Goal: Check status: Check status

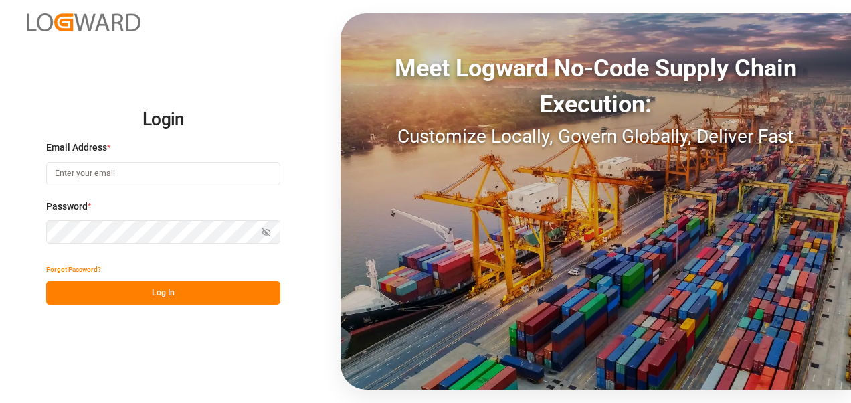
type input "[PERSON_NAME][EMAIL_ADDRESS][PERSON_NAME][DOMAIN_NAME]"
click at [156, 290] on button "Log In" at bounding box center [163, 292] width 234 height 23
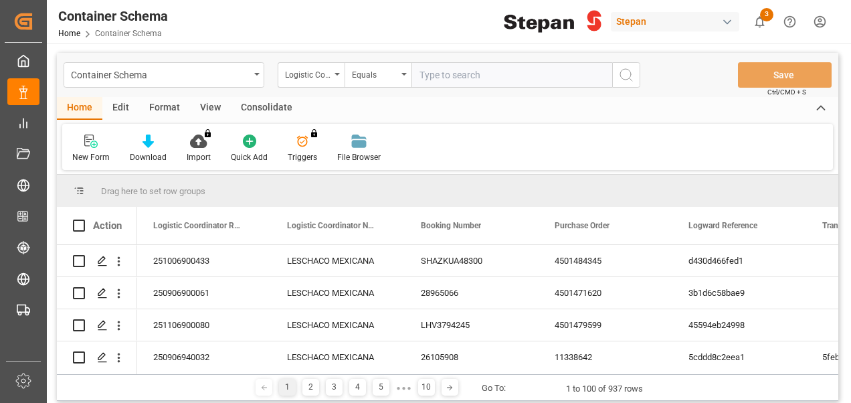
click at [444, 77] on input "text" at bounding box center [512, 74] width 201 height 25
type input "250906900455"
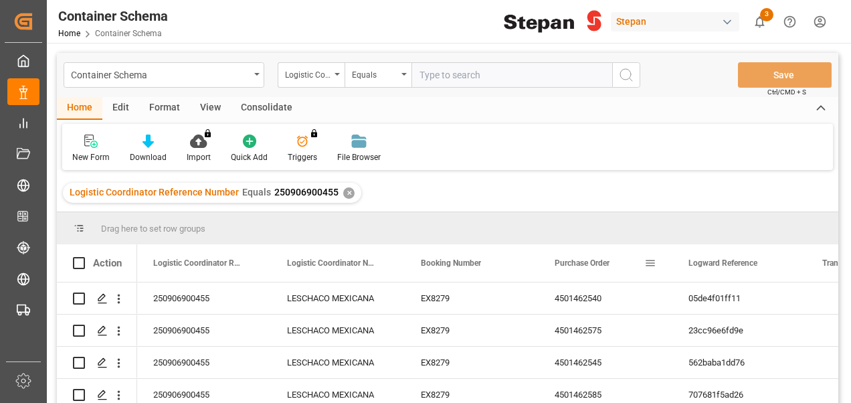
click at [577, 264] on span "Purchase Order" at bounding box center [582, 262] width 55 height 9
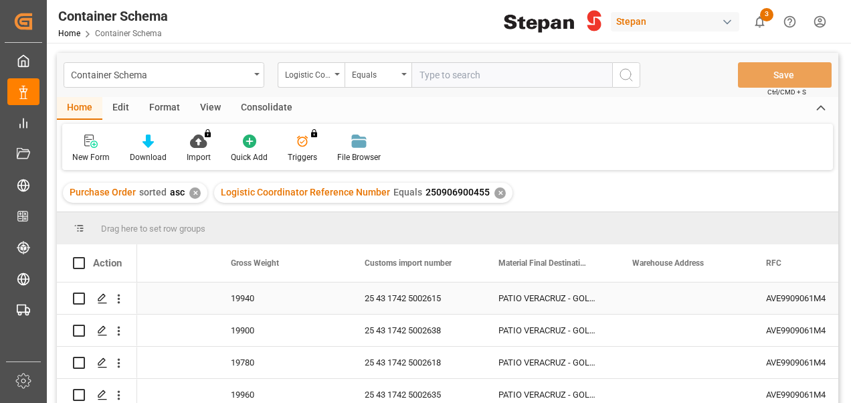
click at [534, 292] on div "PATIO VERACRUZ - GOLMEX" at bounding box center [550, 297] width 134 height 31
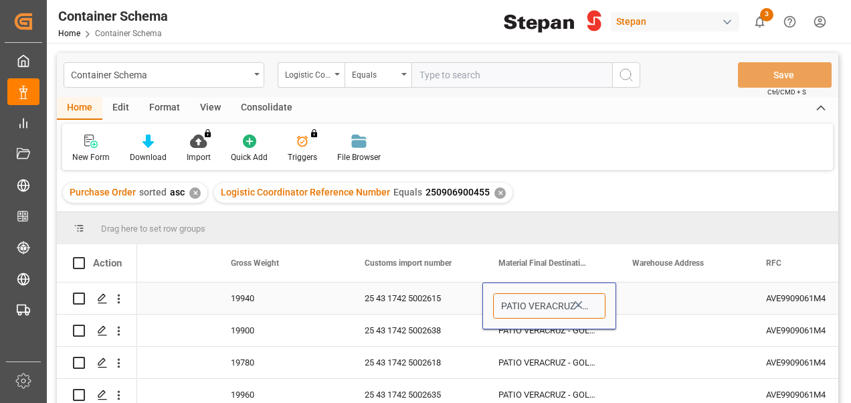
click at [546, 308] on input "PATIO VERACRUZ - GOLMEX" at bounding box center [549, 305] width 112 height 25
click at [597, 306] on input "PATIO VERACRUZ - GOLMEX" at bounding box center [549, 305] width 112 height 25
click at [594, 306] on polyline "open menu" at bounding box center [592, 307] width 8 height 4
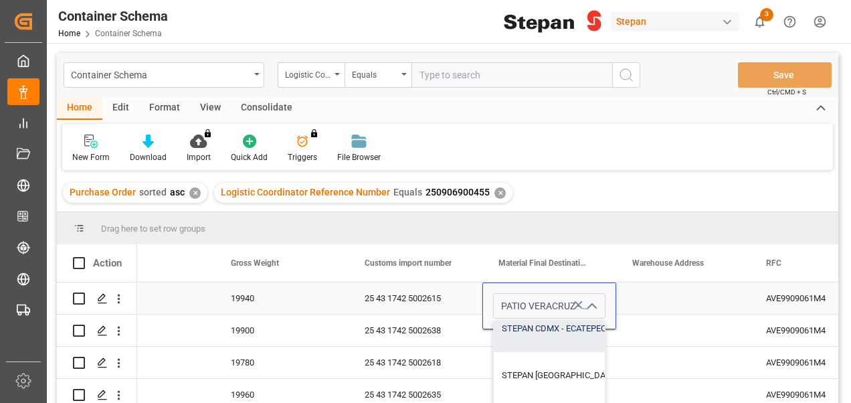
click at [521, 327] on div "STEPAN CDMX - ECATEPEC" at bounding box center [616, 328] width 244 height 47
type input "STEPAN CDMX - ECATEPEC"
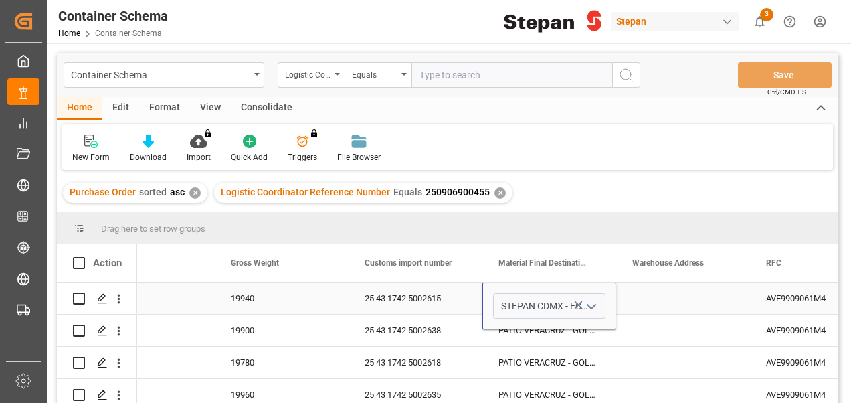
click at [673, 303] on div "Press SPACE to select this row." at bounding box center [683, 297] width 134 height 31
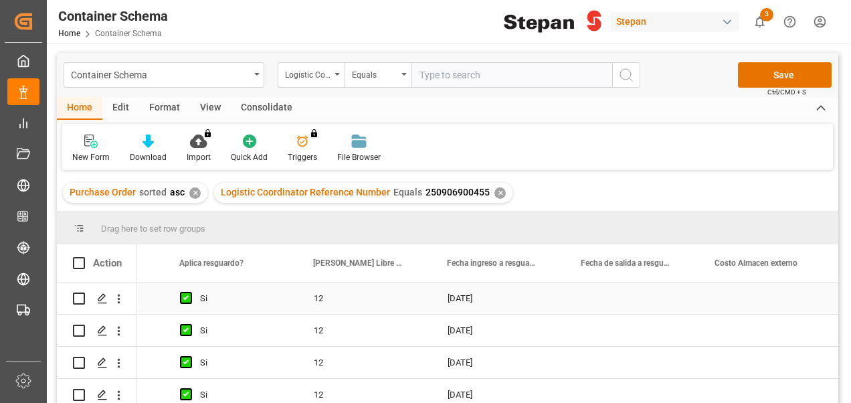
click at [604, 297] on div "Press SPACE to select this row." at bounding box center [633, 297] width 134 height 31
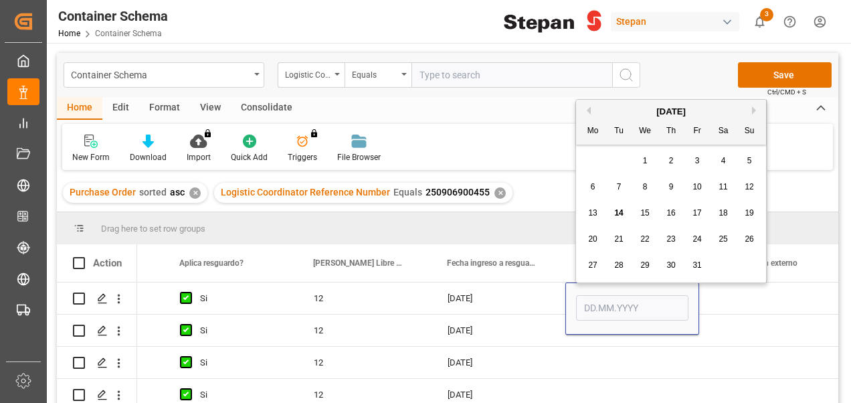
click at [620, 214] on span "14" at bounding box center [618, 212] width 9 height 9
type input "[DATE]"
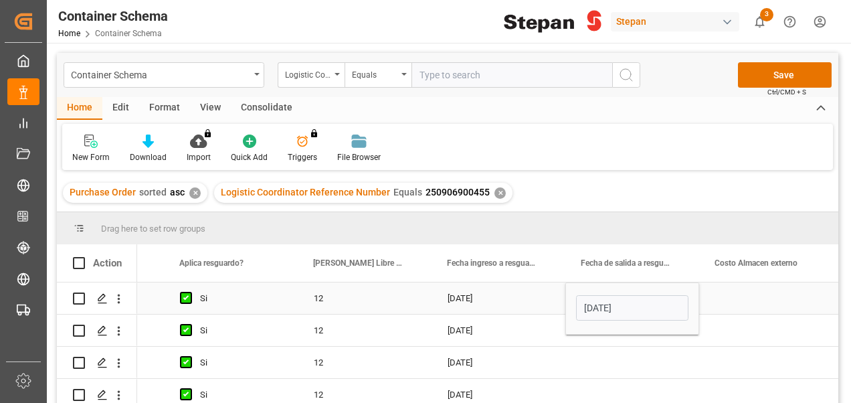
click at [747, 297] on div "Press SPACE to select this row." at bounding box center [766, 297] width 134 height 31
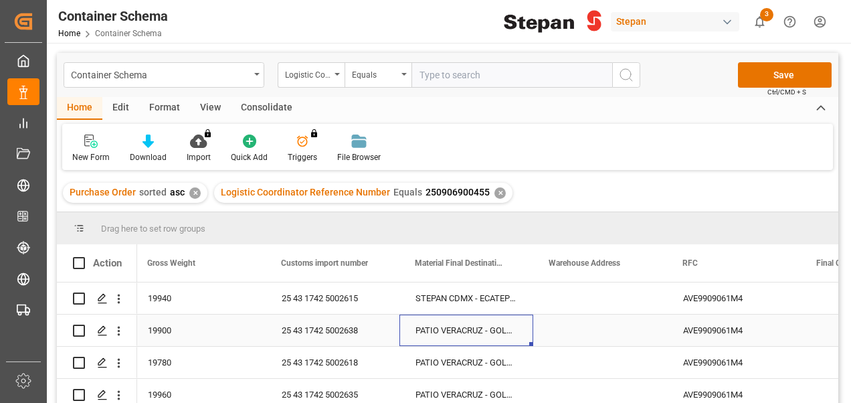
click at [452, 331] on div "PATIO VERACRUZ - GOLMEX" at bounding box center [467, 330] width 134 height 31
click at [513, 339] on icon "open menu" at bounding box center [509, 339] width 16 height 16
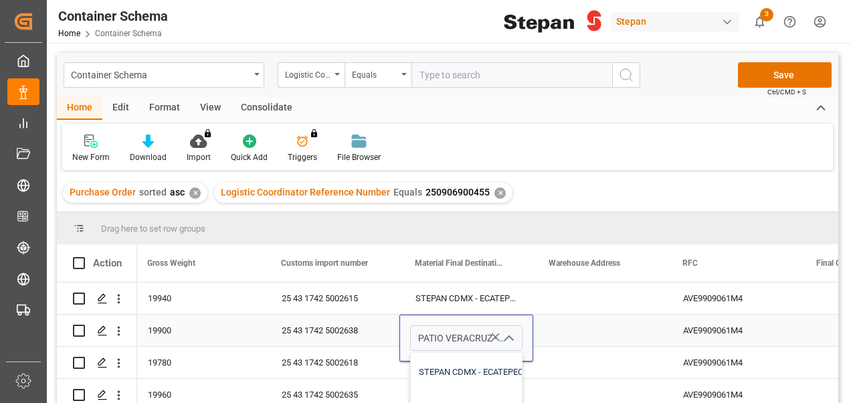
click at [437, 372] on div "STEPAN CDMX - ECATEPEC" at bounding box center [533, 372] width 244 height 47
type input "STEPAN CDMX - ECATEPEC"
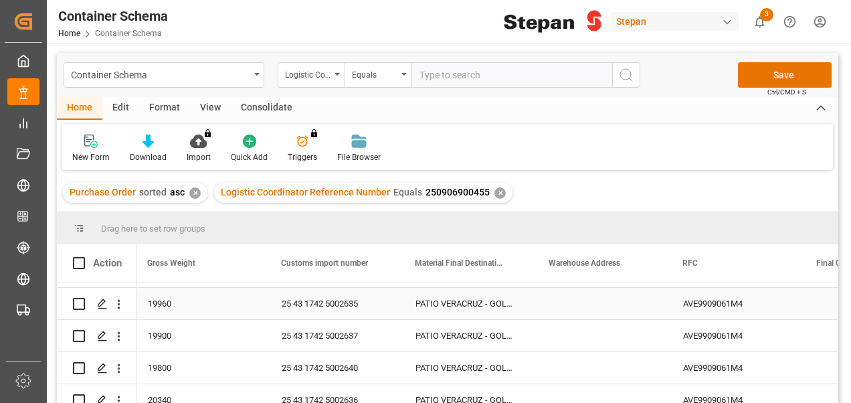
click at [485, 297] on div "PATIO VERACRUZ - GOLMEX" at bounding box center [467, 303] width 134 height 31
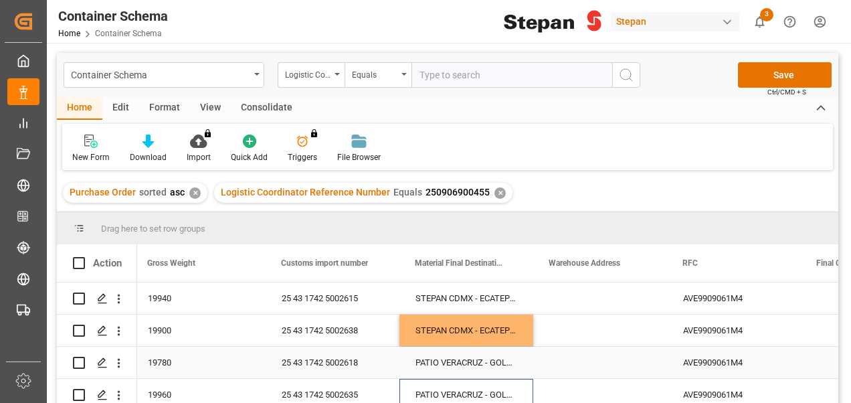
click at [439, 362] on div "PATIO VERACRUZ - GOLMEX" at bounding box center [467, 362] width 134 height 31
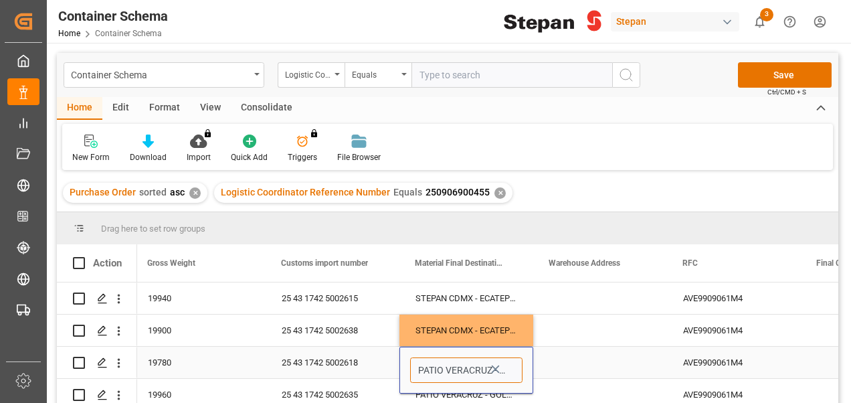
click at [513, 372] on input "PATIO VERACRUZ - GOLMEX" at bounding box center [466, 369] width 112 height 25
click at [521, 371] on input "PATIO VERACRUZ - GOLMEX" at bounding box center [466, 369] width 112 height 25
click at [515, 371] on icon "open menu" at bounding box center [509, 371] width 16 height 16
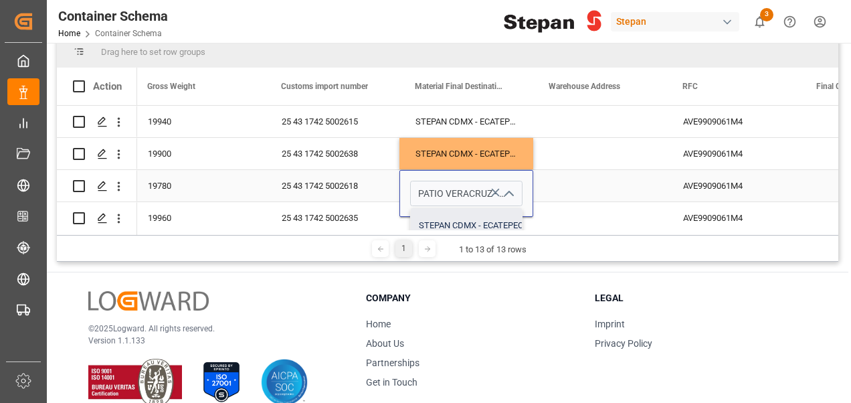
click at [436, 222] on div "STEPAN CDMX - ECATEPEC" at bounding box center [533, 225] width 244 height 47
type input "STEPAN CDMX - ECATEPEC"
click at [554, 156] on div "Press SPACE to select this row." at bounding box center [600, 153] width 134 height 31
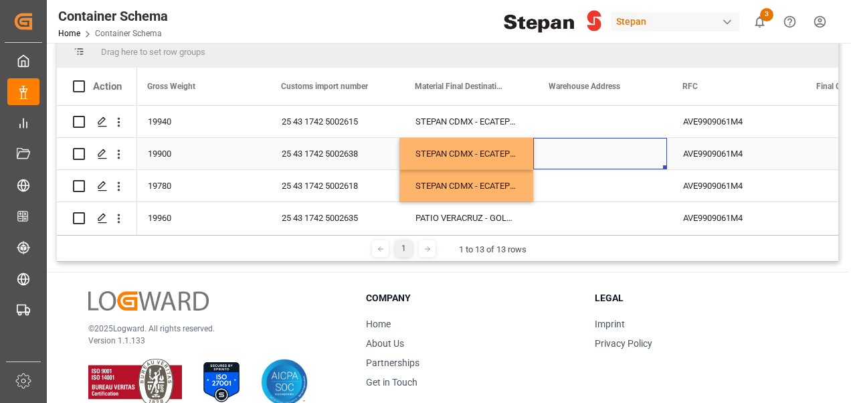
click at [609, 162] on div "Press SPACE to select this row." at bounding box center [600, 153] width 134 height 31
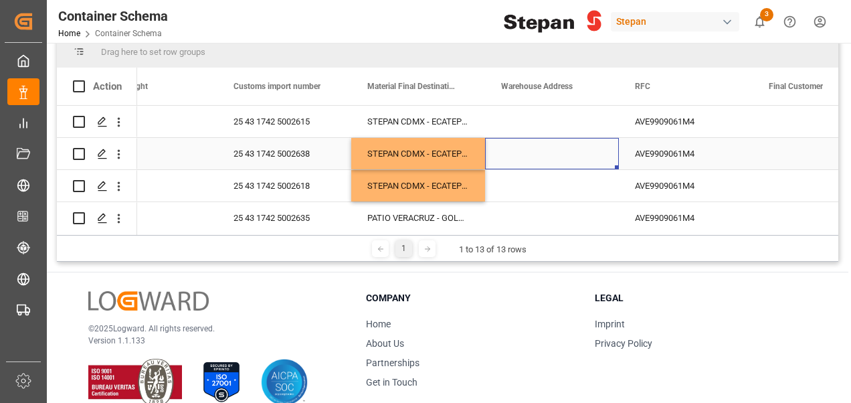
click at [553, 194] on div "Press SPACE to select this row." at bounding box center [552, 185] width 134 height 31
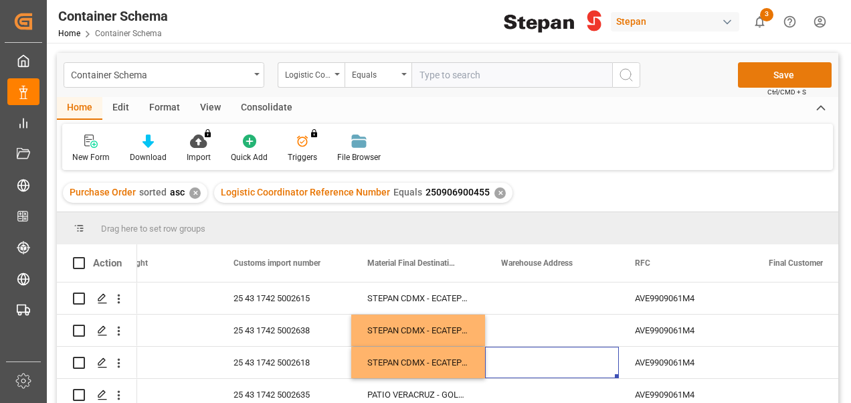
click at [791, 79] on button "Save" at bounding box center [785, 74] width 94 height 25
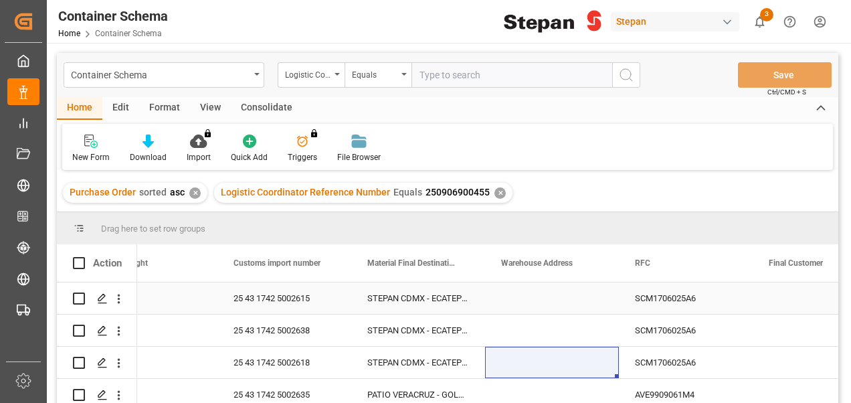
click at [723, 304] on div "SCM1706025A6" at bounding box center [686, 297] width 134 height 31
